Goal: Task Accomplishment & Management: Manage account settings

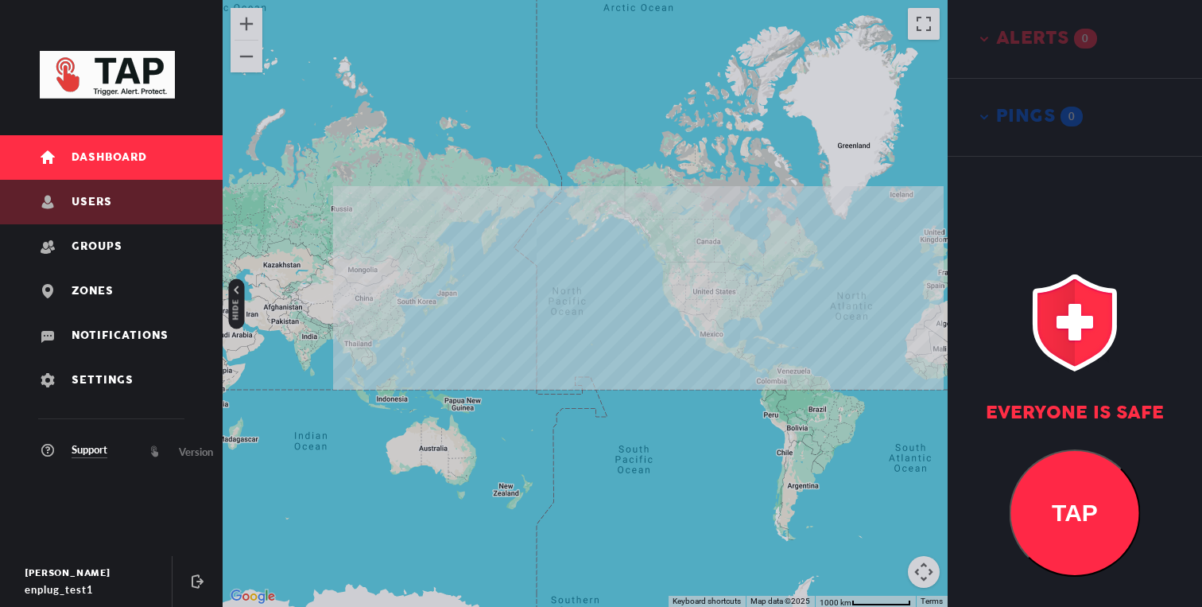
click at [161, 193] on link "Users" at bounding box center [111, 202] width 223 height 45
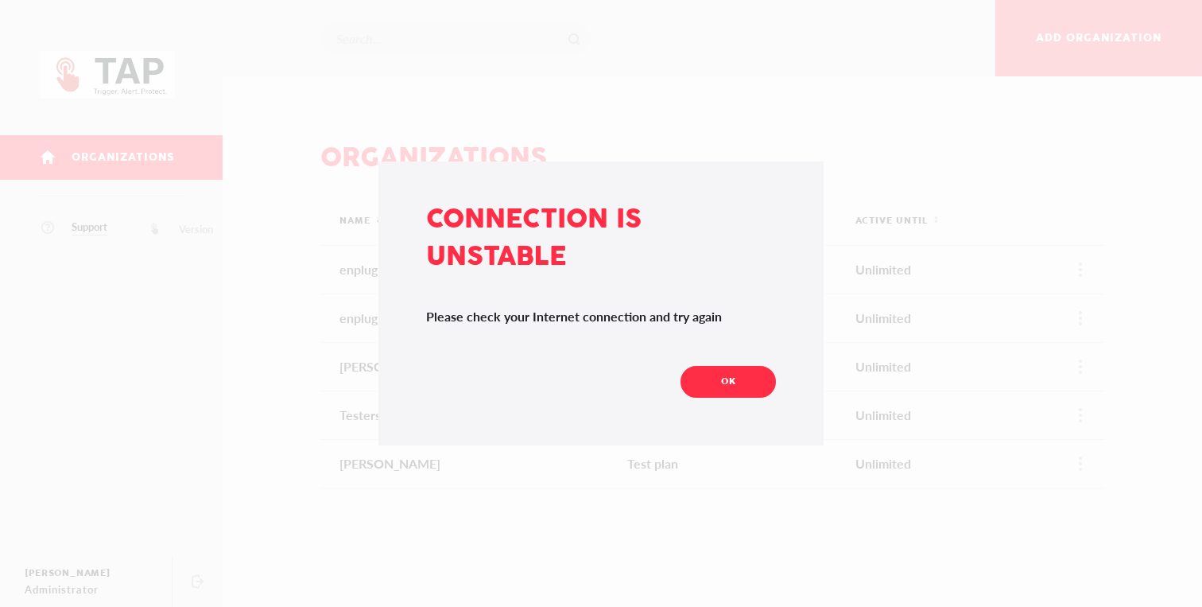
click at [729, 390] on span "OK" at bounding box center [728, 381] width 15 height 22
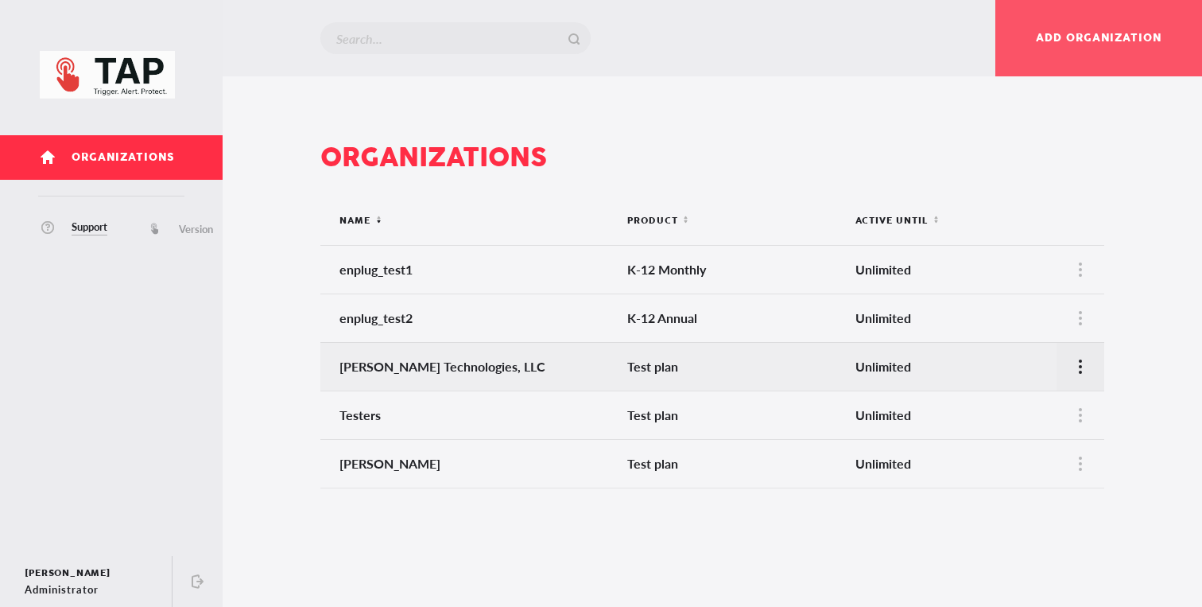
click at [1076, 377] on div at bounding box center [1081, 367] width 48 height 48
